Goal: Navigation & Orientation: Understand site structure

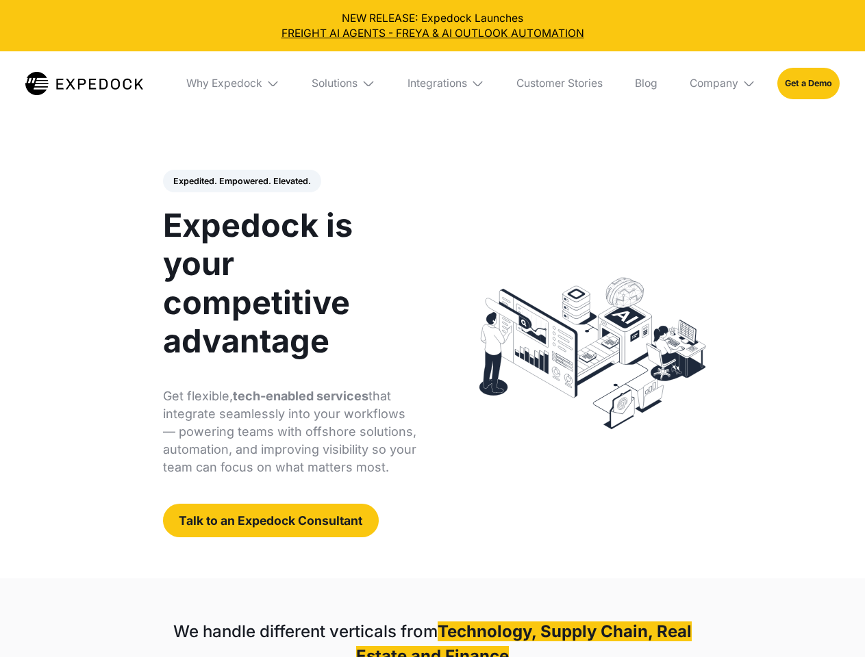
select select
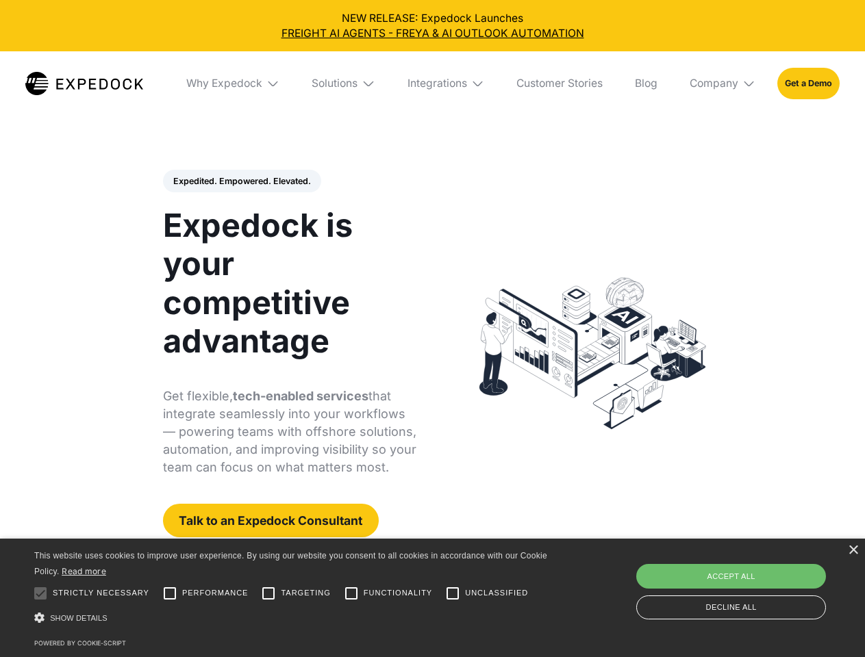
click at [432, 84] on div "Integrations" at bounding box center [437, 84] width 60 height 14
click at [234, 84] on div "Why Expedock" at bounding box center [213, 84] width 76 height 14
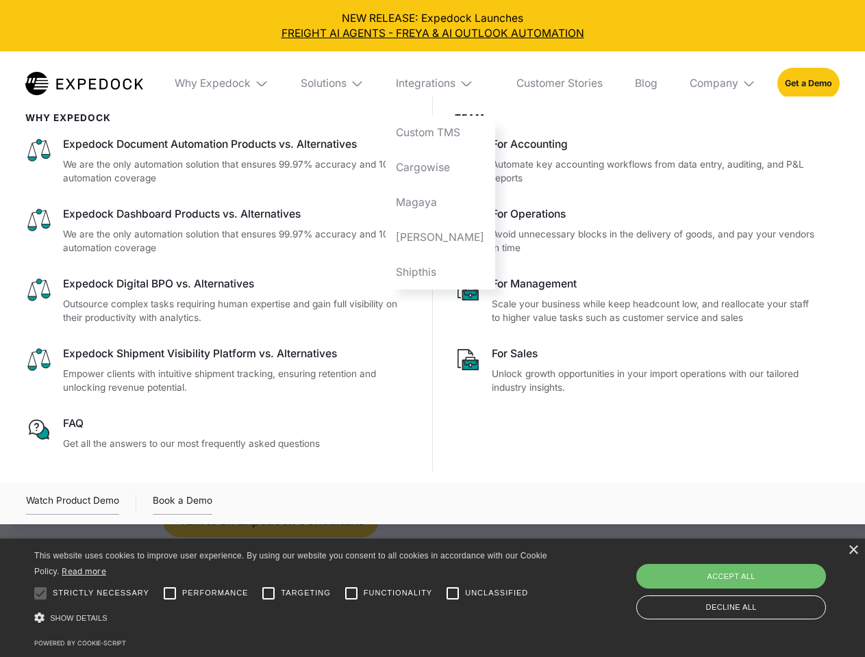
click at [344, 84] on div "Solutions" at bounding box center [324, 84] width 46 height 14
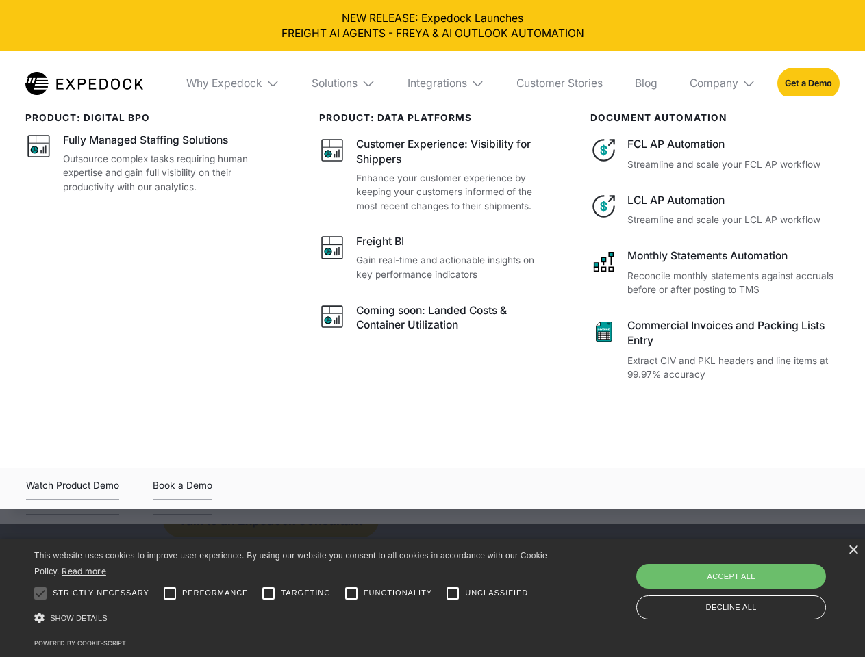
click at [447, 84] on div "Integrations" at bounding box center [437, 84] width 60 height 14
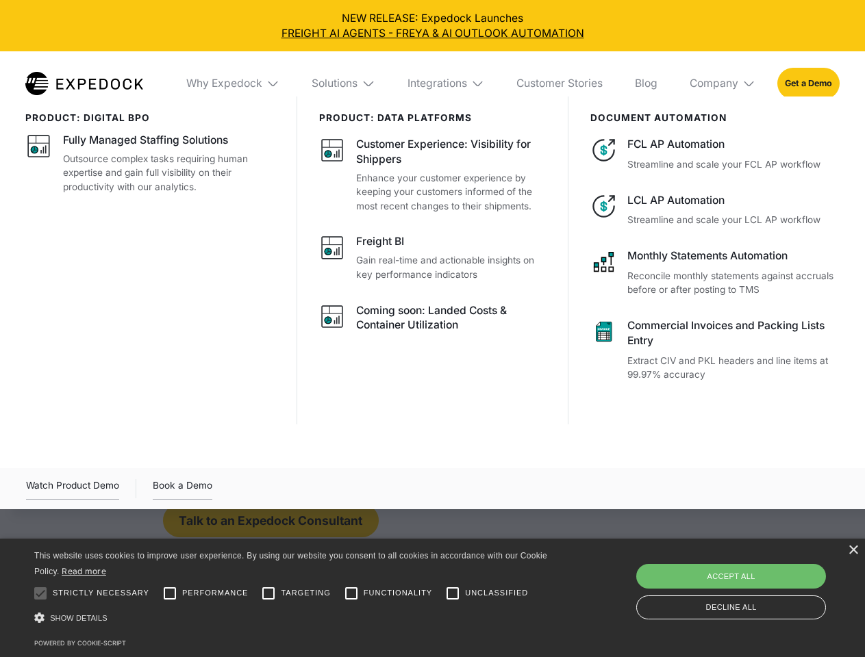
click at [723, 84] on div "Company" at bounding box center [714, 84] width 49 height 14
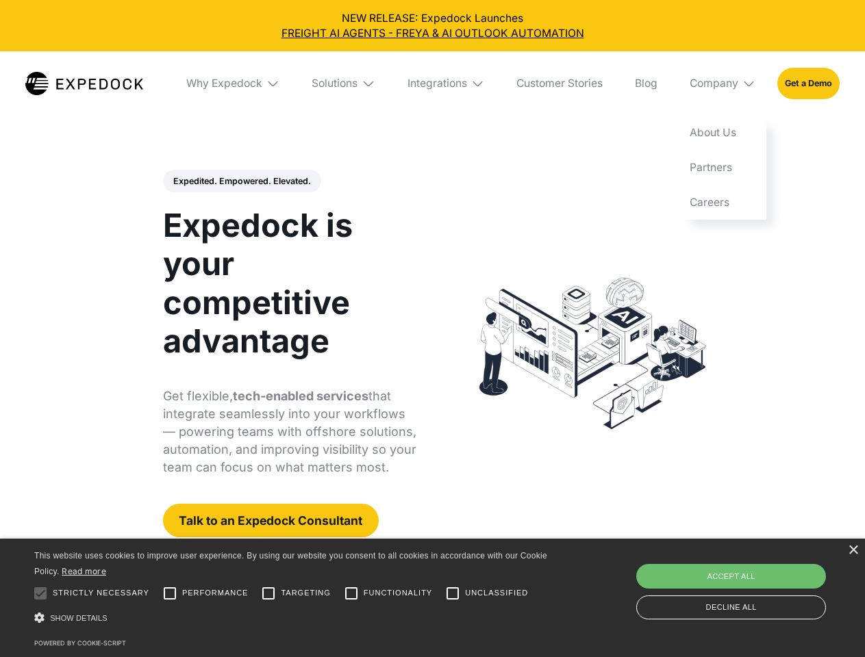
click at [241, 181] on div "Expedited. Empowered. Elevated. Automate Freight Document Extraction at 99.97% …" at bounding box center [290, 354] width 254 height 368
click at [40, 594] on div at bounding box center [40, 593] width 27 height 27
click at [170, 594] on input "Performance" at bounding box center [169, 593] width 27 height 27
checkbox input "true"
click at [268, 594] on input "Targeting" at bounding box center [268, 593] width 27 height 27
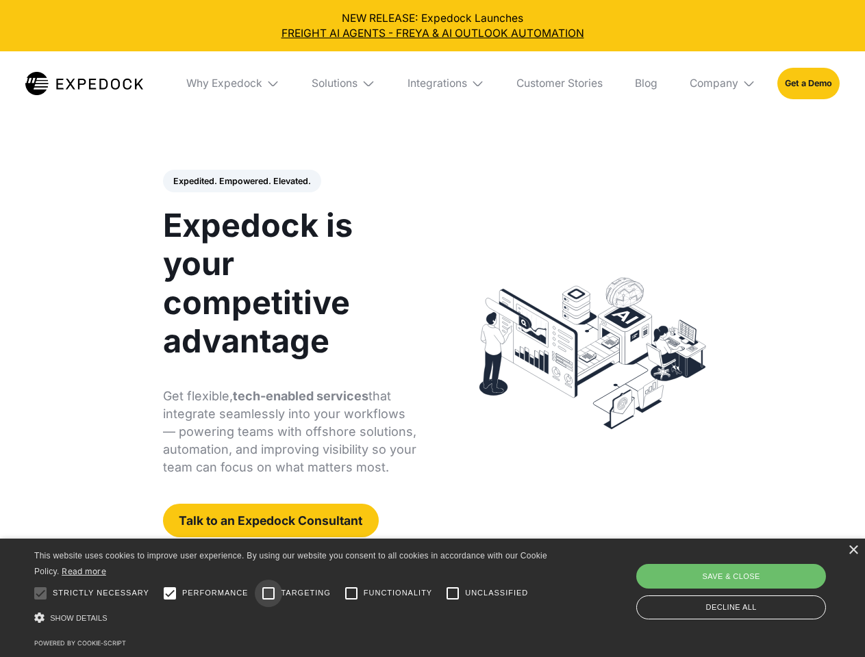
checkbox input "true"
click at [351, 594] on input "Functionality" at bounding box center [351, 593] width 27 height 27
checkbox input "true"
